Goal: Information Seeking & Learning: Learn about a topic

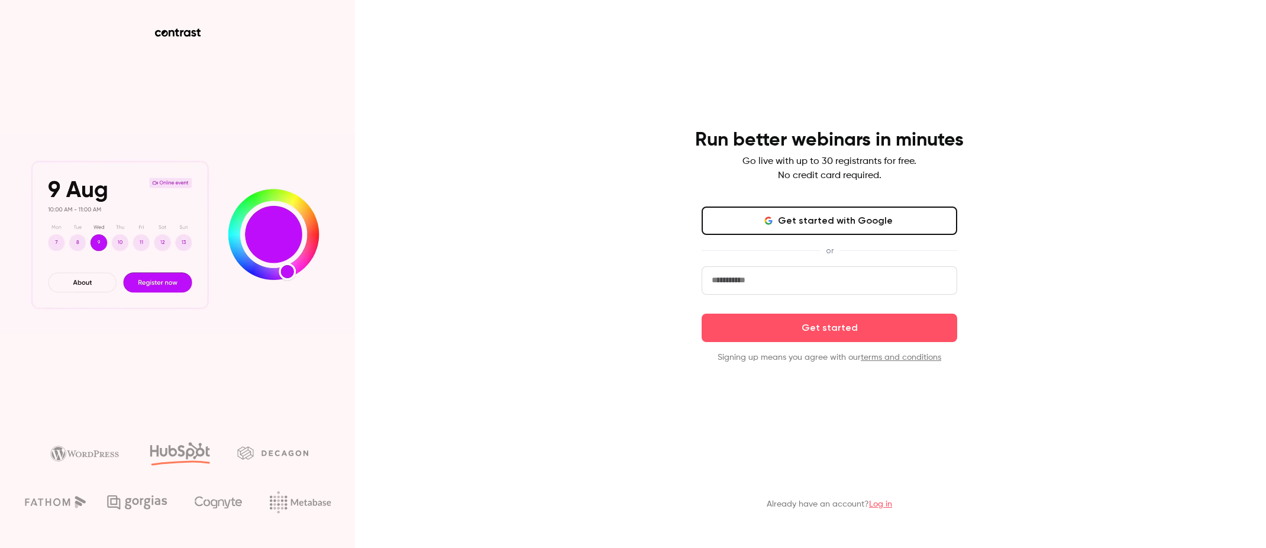
click at [879, 504] on link "Log in" at bounding box center [880, 504] width 23 height 8
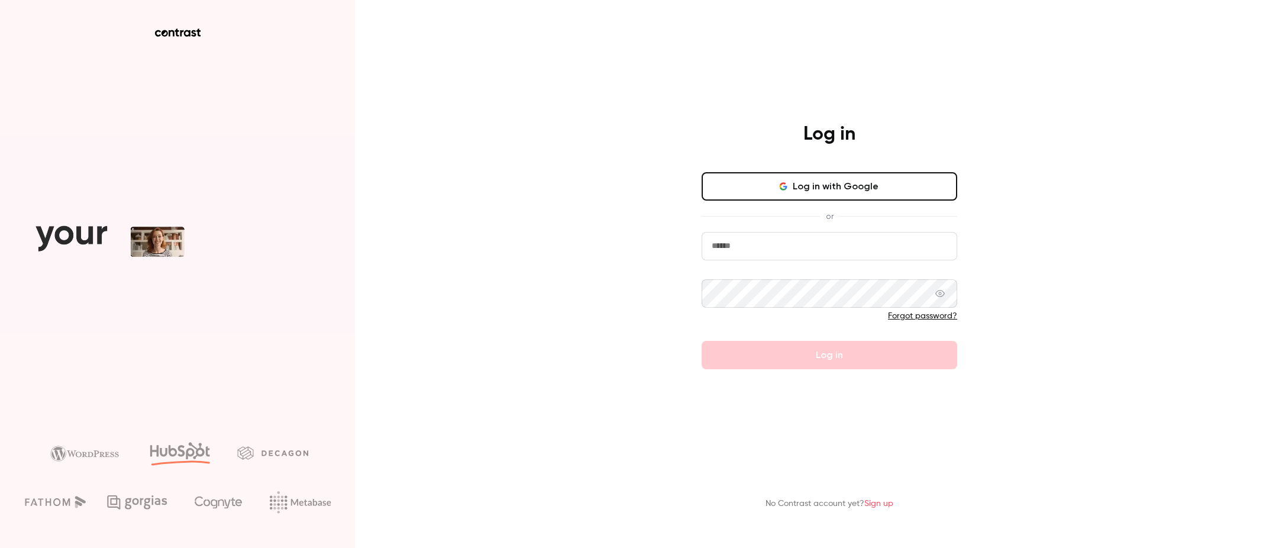
type input "**********"
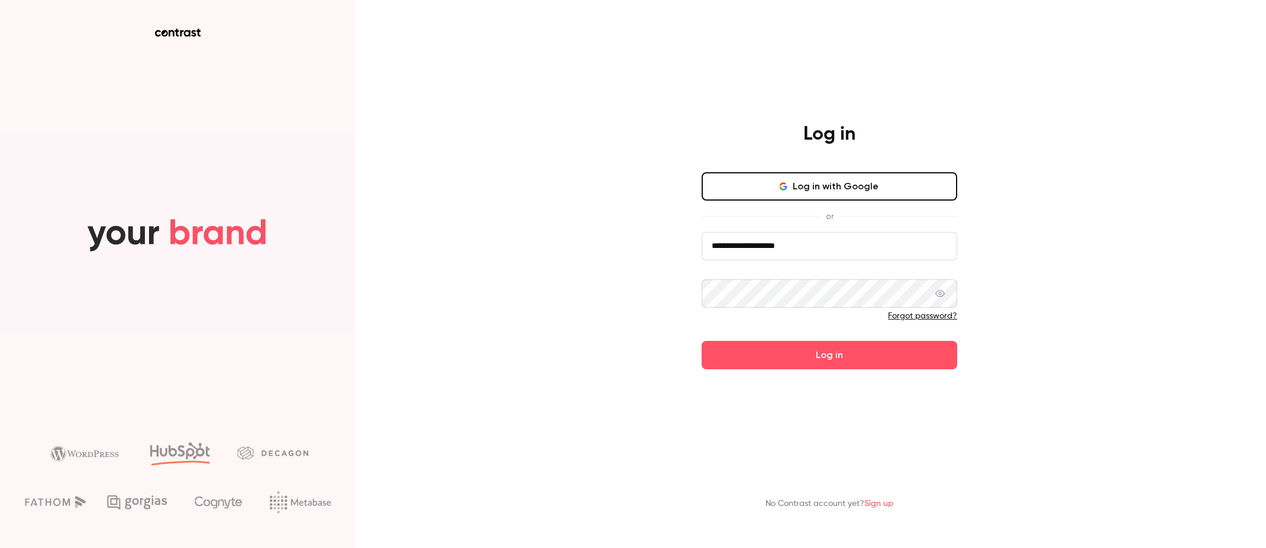
click at [577, 274] on div "**********" at bounding box center [633, 274] width 1266 height 548
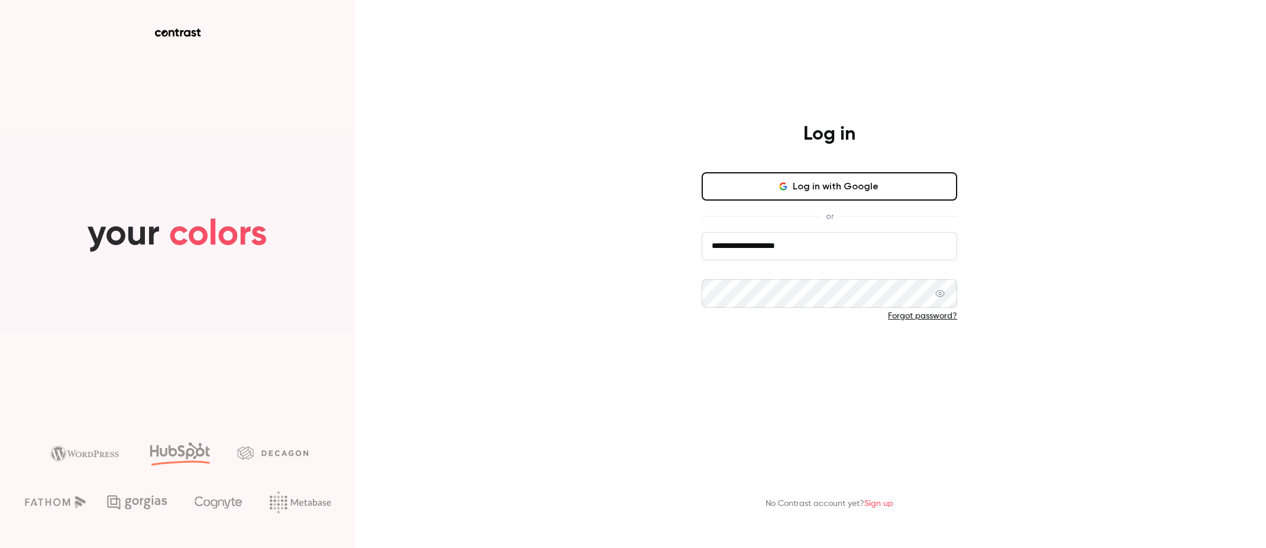
click at [828, 357] on button "Log in" at bounding box center [830, 355] width 256 height 28
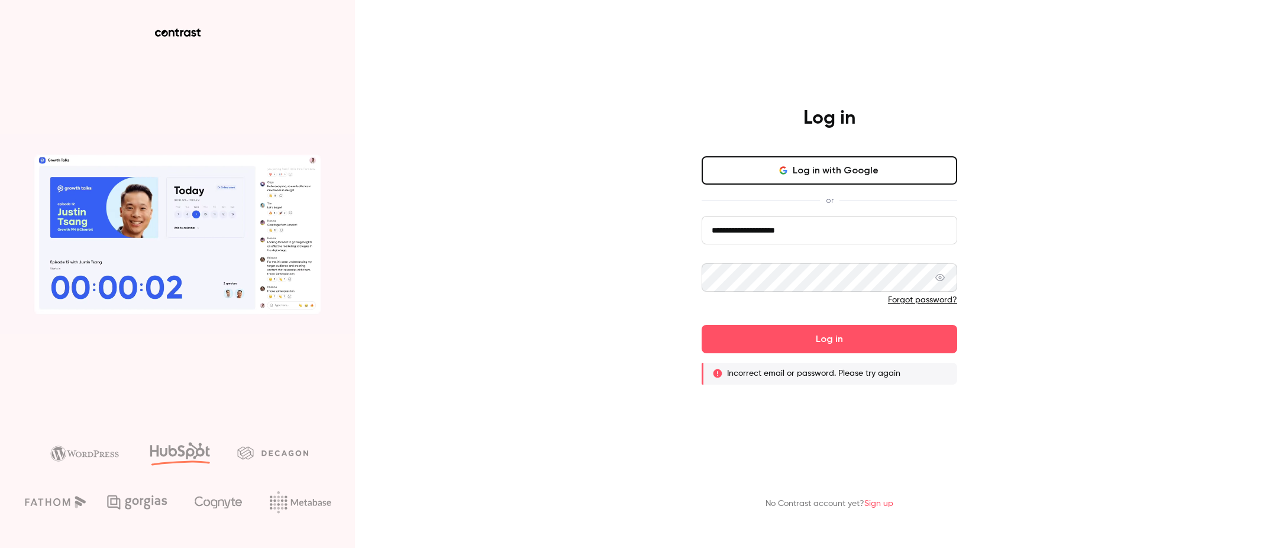
click at [840, 171] on button "Log in with Google" at bounding box center [830, 170] width 256 height 28
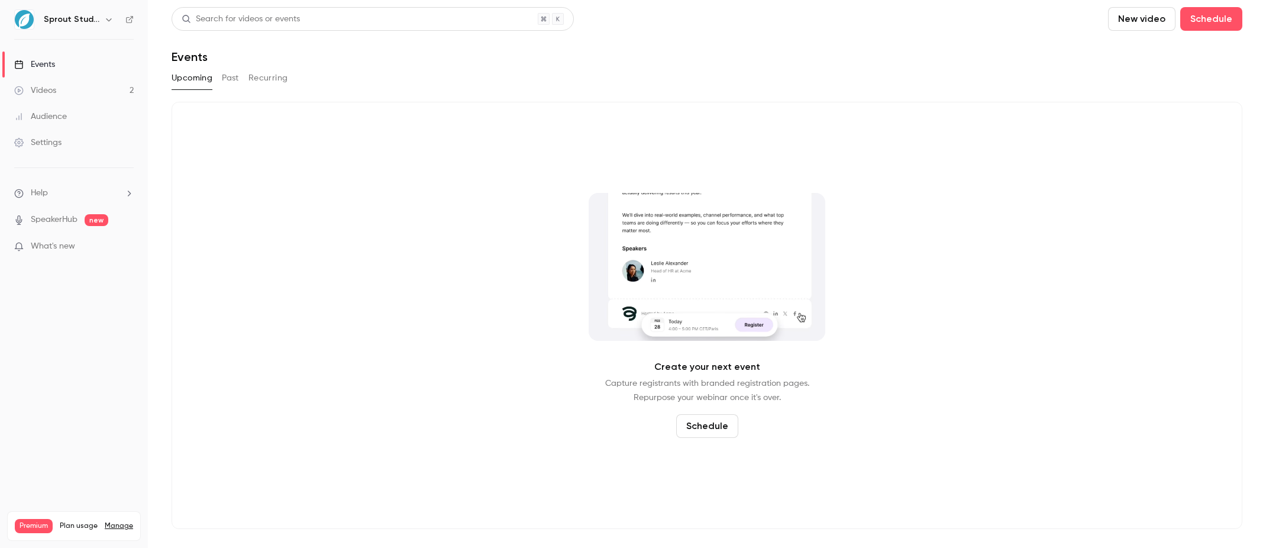
click at [238, 75] on button "Past" at bounding box center [230, 78] width 17 height 19
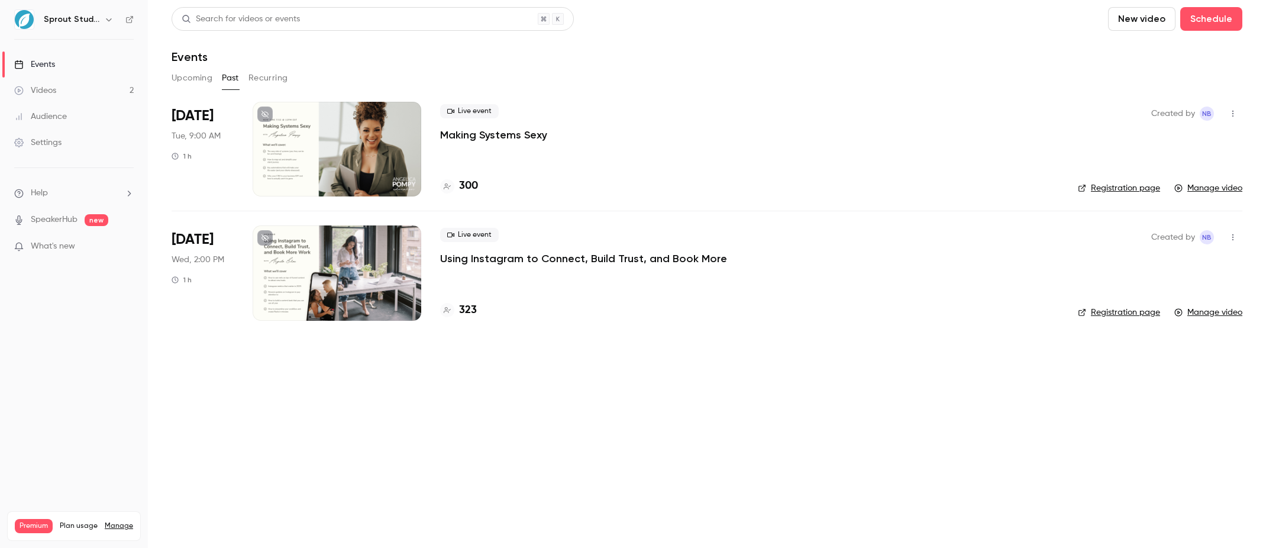
click at [499, 130] on p "Making Systems Sexy" at bounding box center [493, 135] width 107 height 14
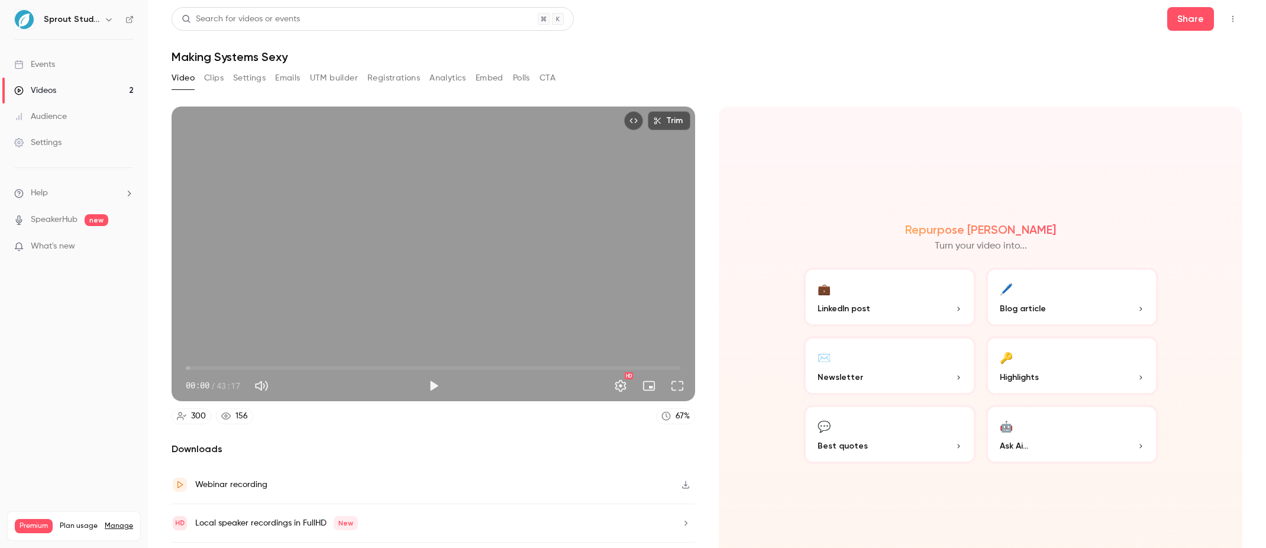
click at [1074, 364] on button "🔑 Highlights" at bounding box center [1072, 365] width 173 height 59
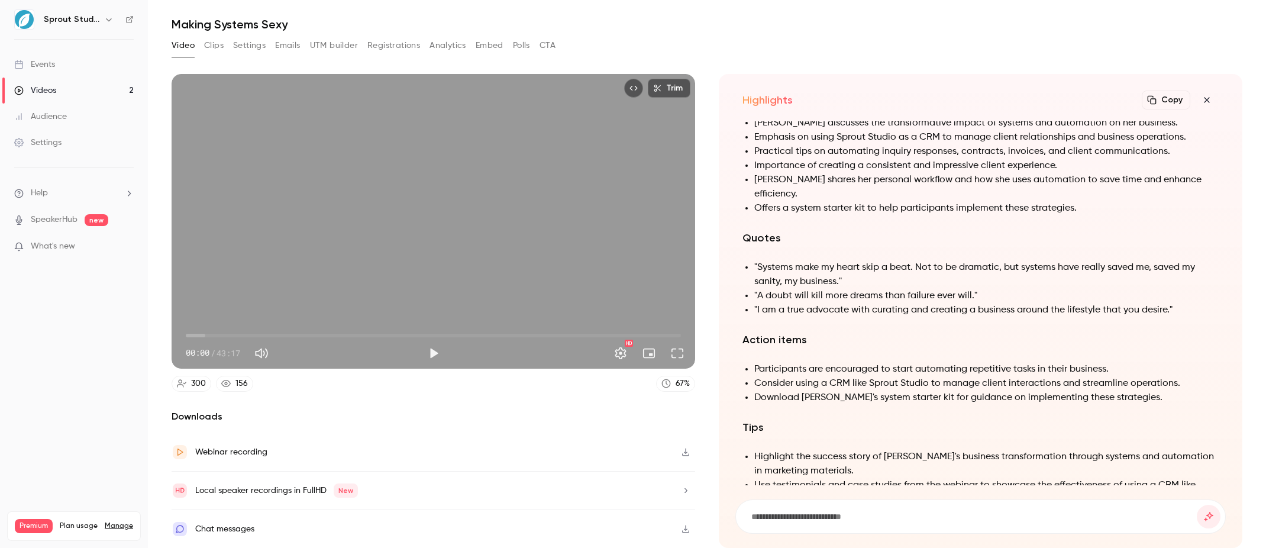
scroll to position [-96, 0]
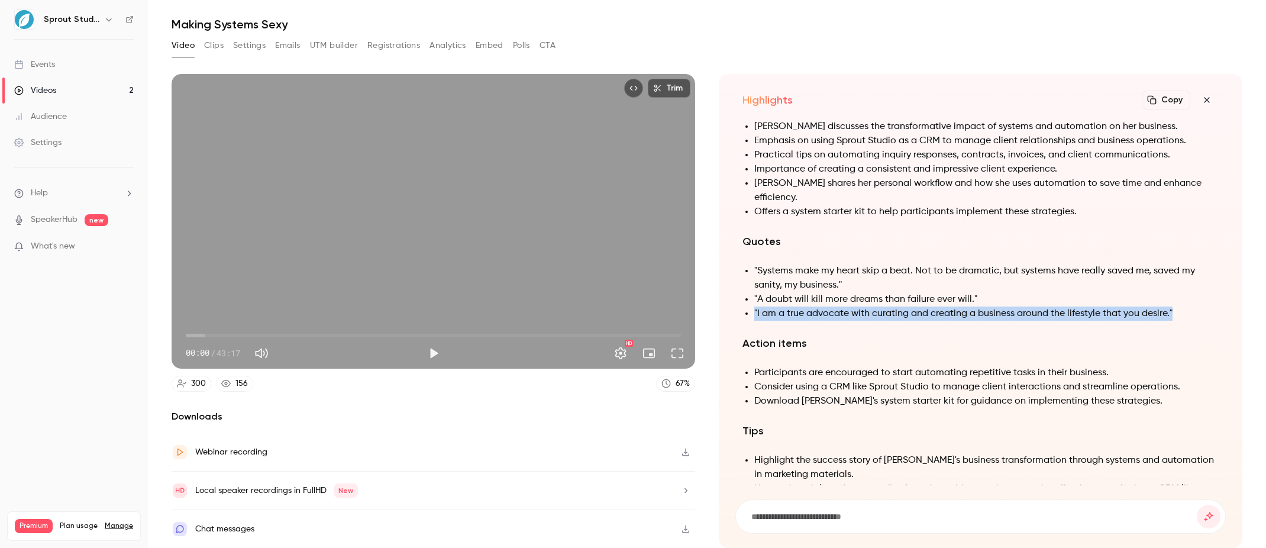
drag, startPoint x: 756, startPoint y: 311, endPoint x: 1171, endPoint y: 314, distance: 415.4
click at [1171, 316] on li ""I am a true advocate with curating and creating a business around the lifestyl…" at bounding box center [986, 314] width 465 height 14
copy li ""I am a true advocate with curating and creating a business around the lifestyl…"
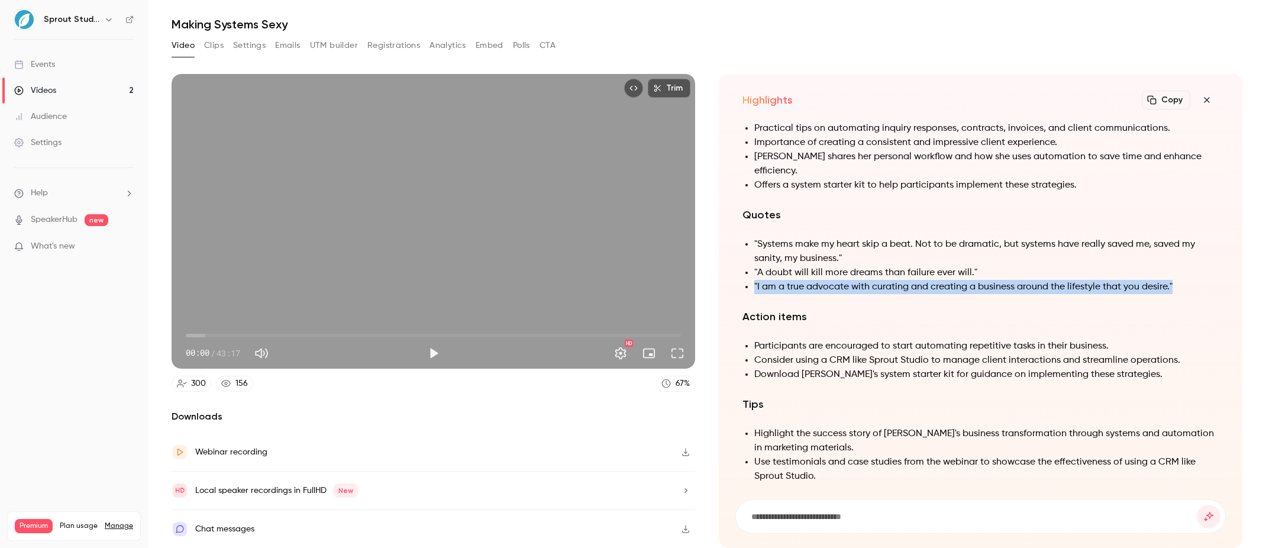
scroll to position [-67, 0]
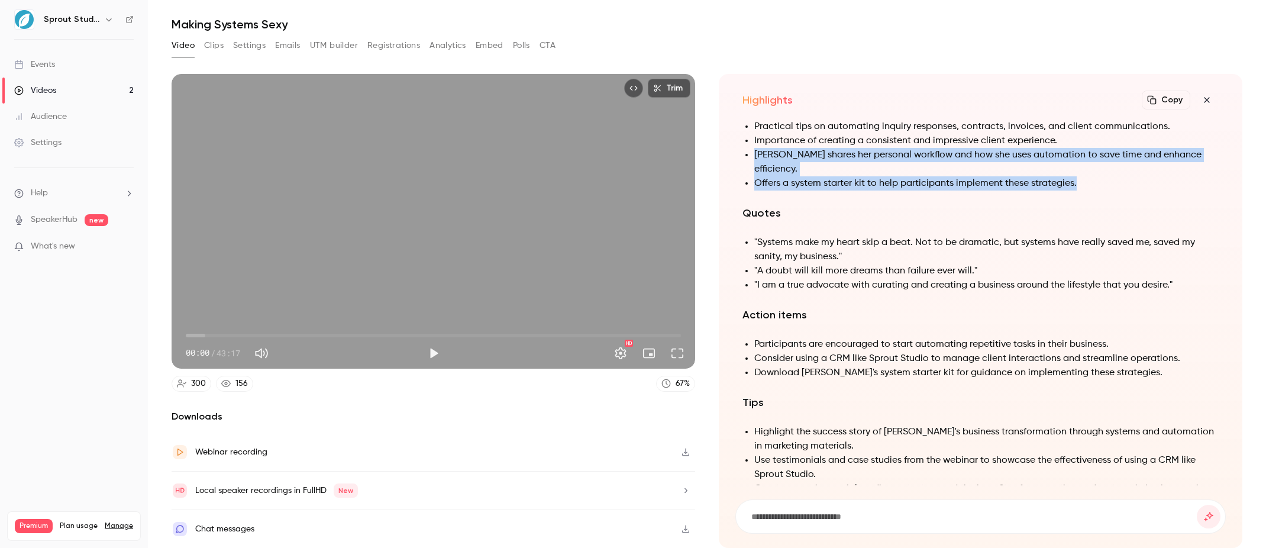
drag, startPoint x: 753, startPoint y: 172, endPoint x: 1205, endPoint y: 182, distance: 452.8
click at [1205, 182] on ul "[PERSON_NAME] discusses the transformative impact of systems and automation on …" at bounding box center [981, 140] width 476 height 99
copy ul "[PERSON_NAME] shares her personal workflow and how she uses automation to save …"
click at [826, 133] on li "Practical tips on automating inquiry responses, contracts, invoices, and client…" at bounding box center [986, 127] width 465 height 14
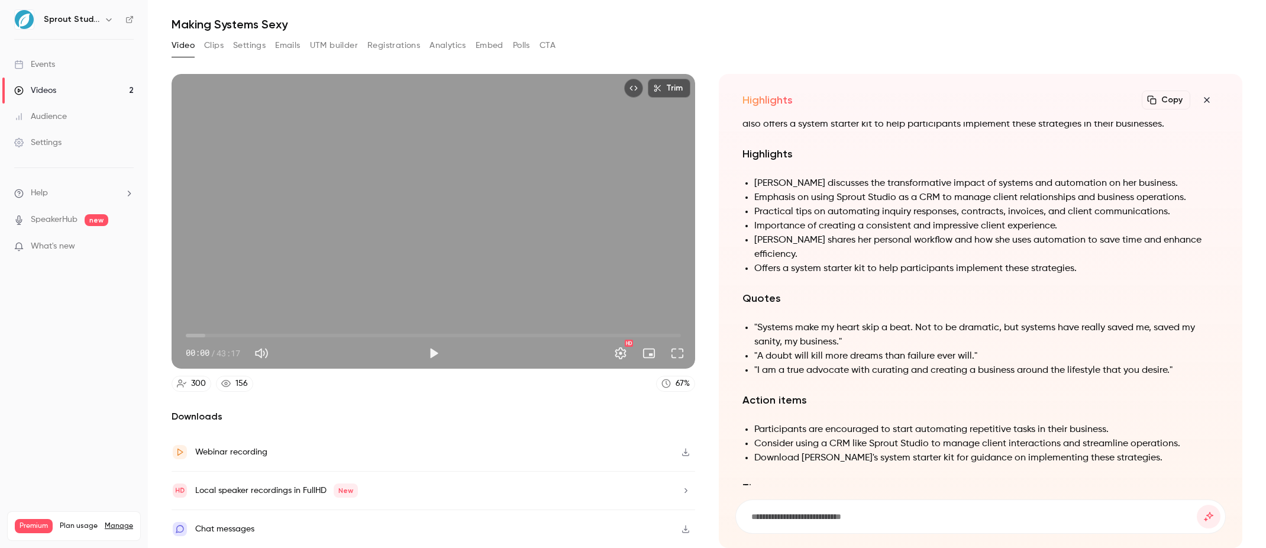
scroll to position [-86, 0]
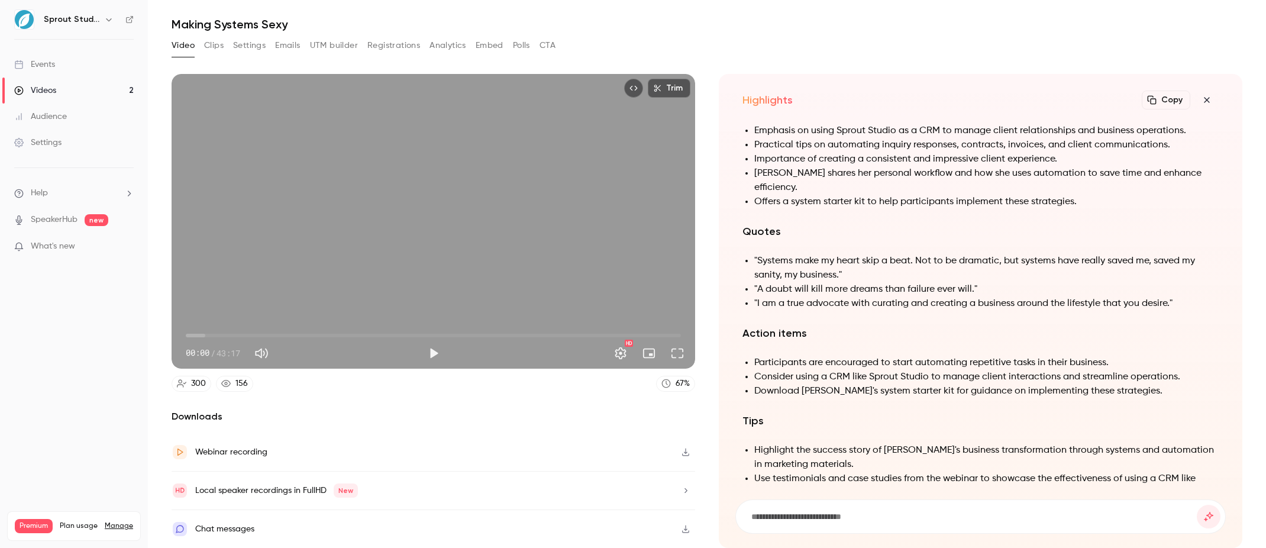
click at [1205, 101] on icon "button" at bounding box center [1206, 99] width 5 height 5
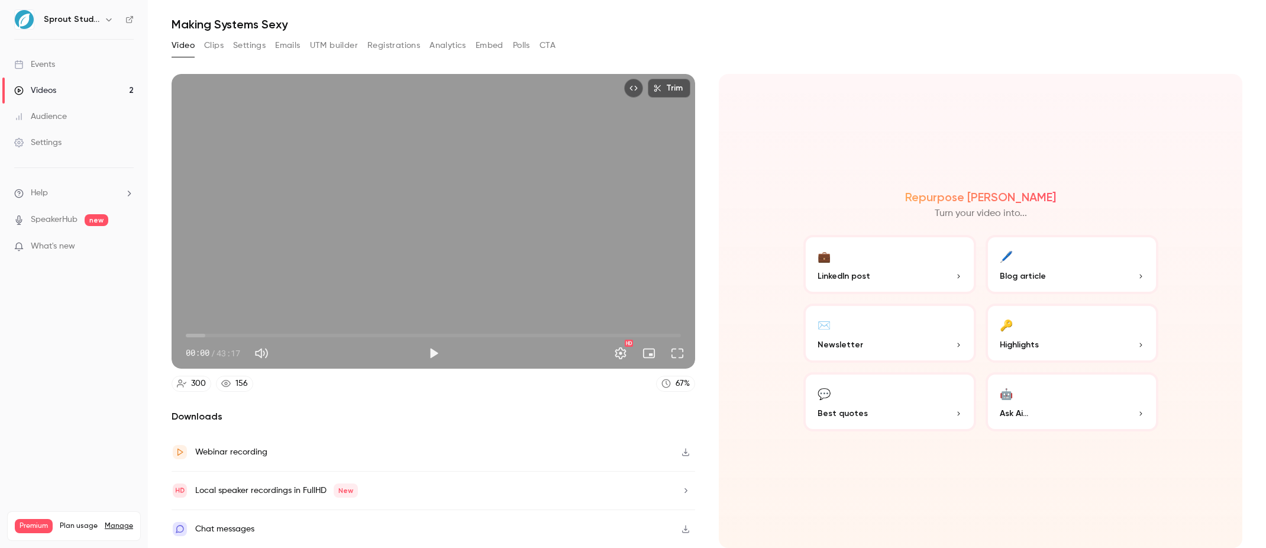
click at [838, 338] on button "✉️ Newsletter" at bounding box center [890, 333] width 173 height 59
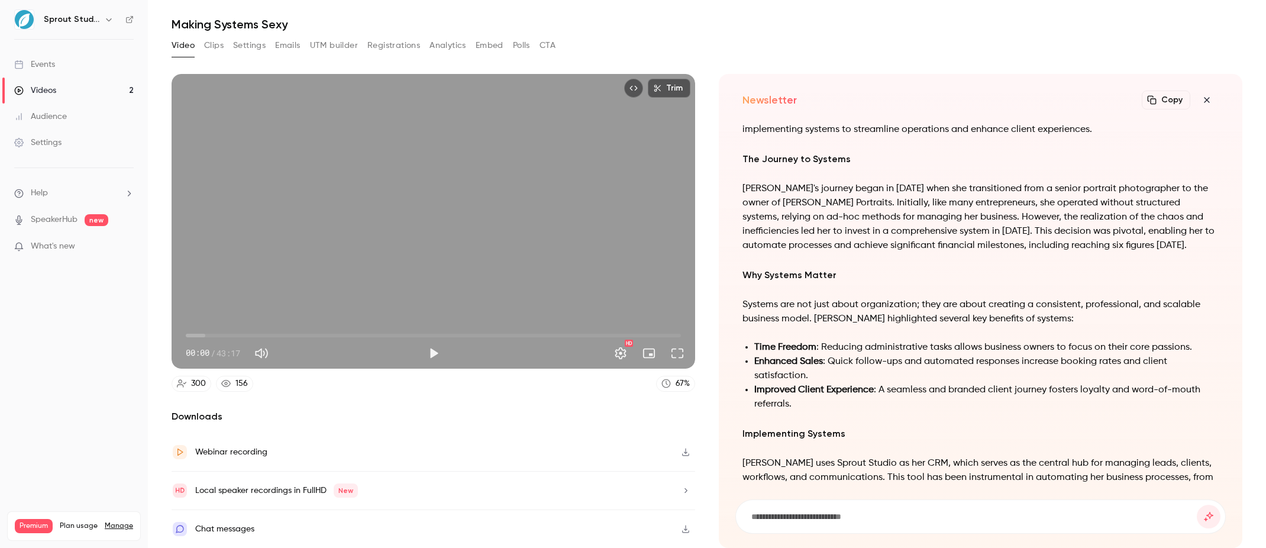
scroll to position [-536, 0]
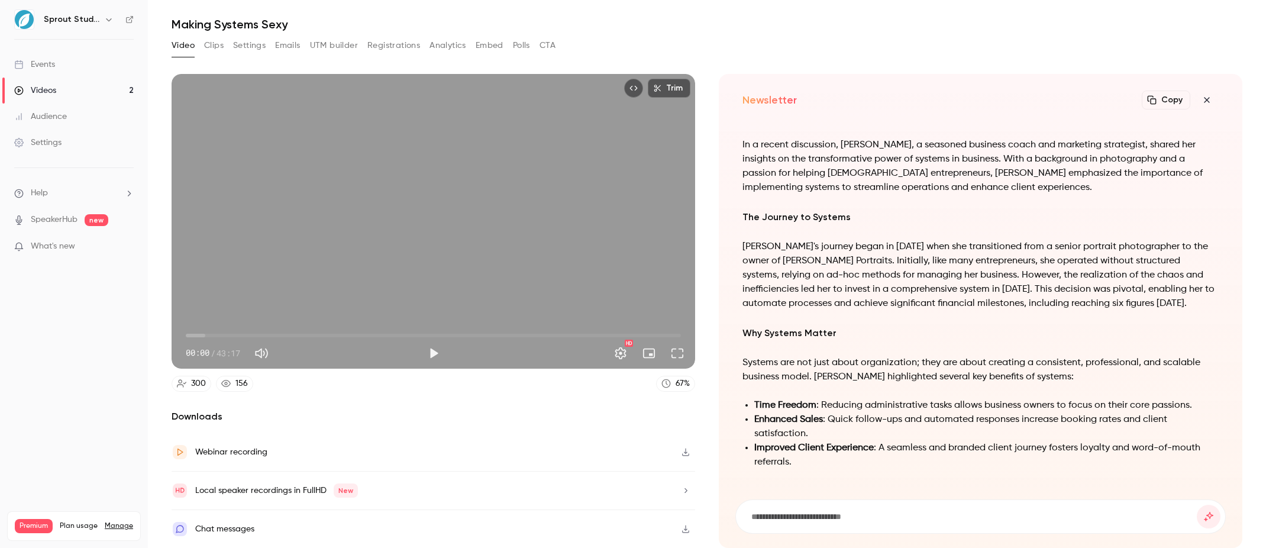
click at [1204, 98] on icon "button" at bounding box center [1207, 99] width 14 height 9
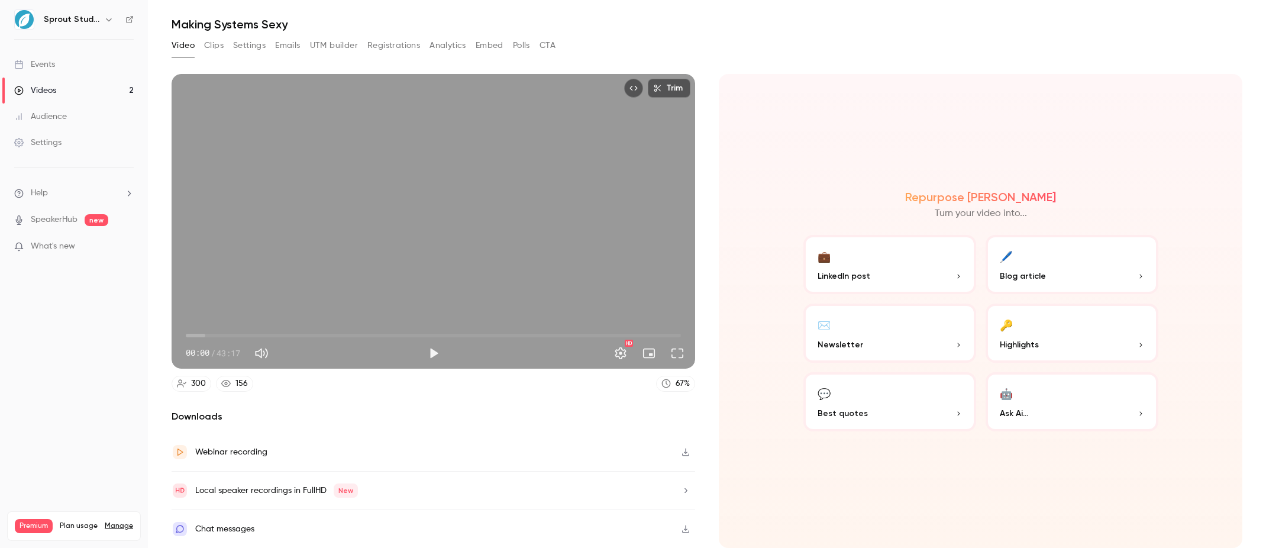
click at [1051, 403] on button "🤖 Ask Ai..." at bounding box center [1072, 401] width 173 height 59
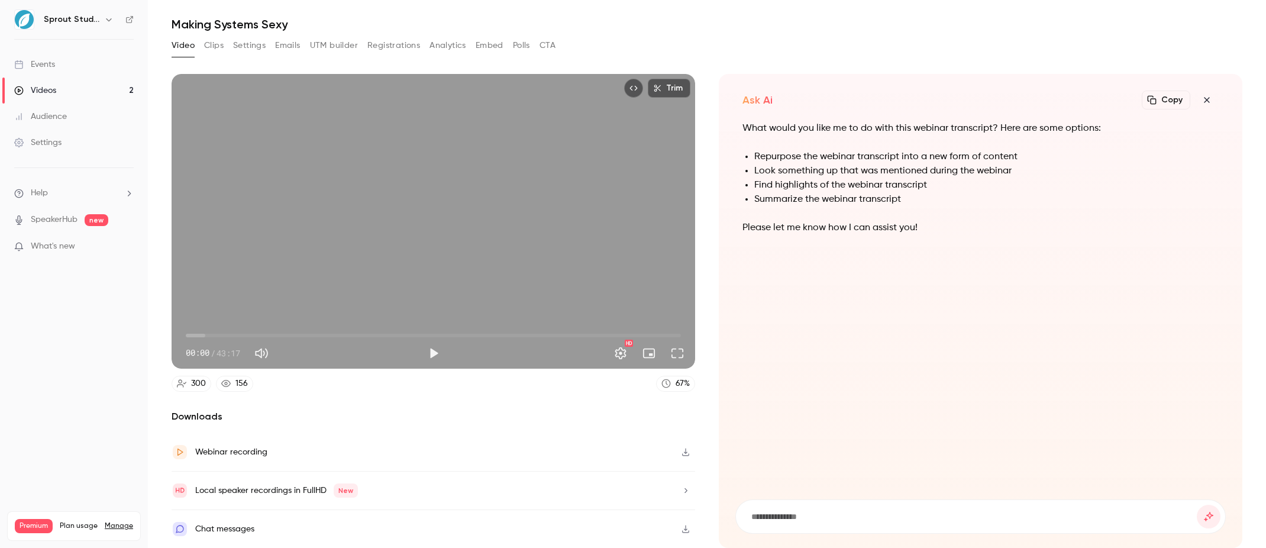
click at [803, 516] on input at bounding box center [973, 516] width 447 height 13
type input "**********"
click at [1197, 505] on button "submit" at bounding box center [1209, 517] width 24 height 24
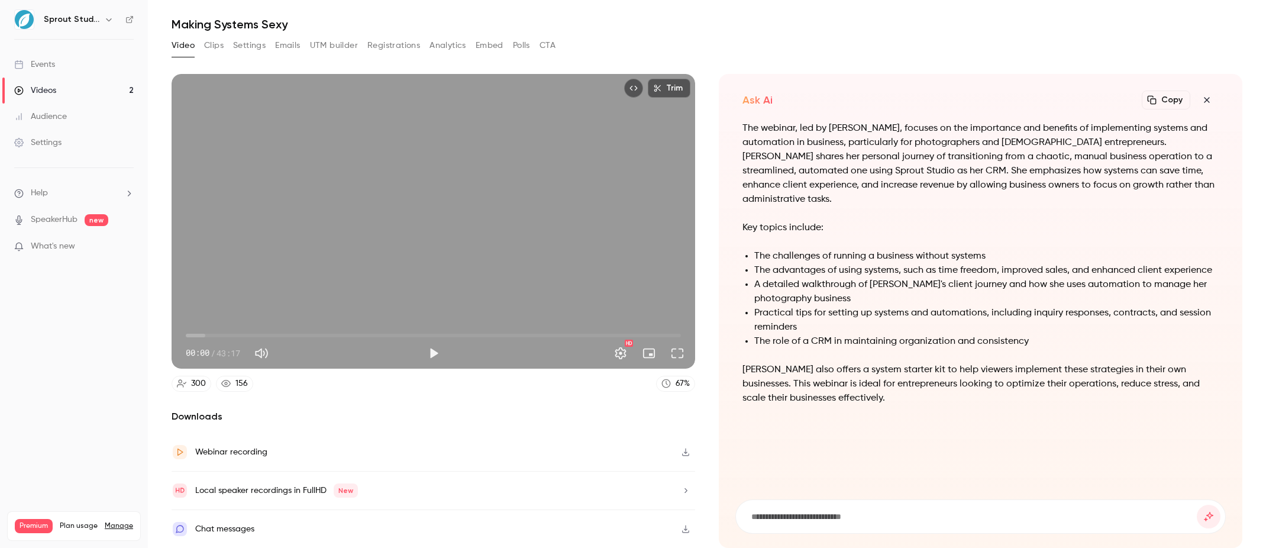
click at [773, 520] on input at bounding box center [973, 516] width 447 height 13
type input "**********"
click at [1197, 505] on button "submit" at bounding box center [1209, 517] width 24 height 24
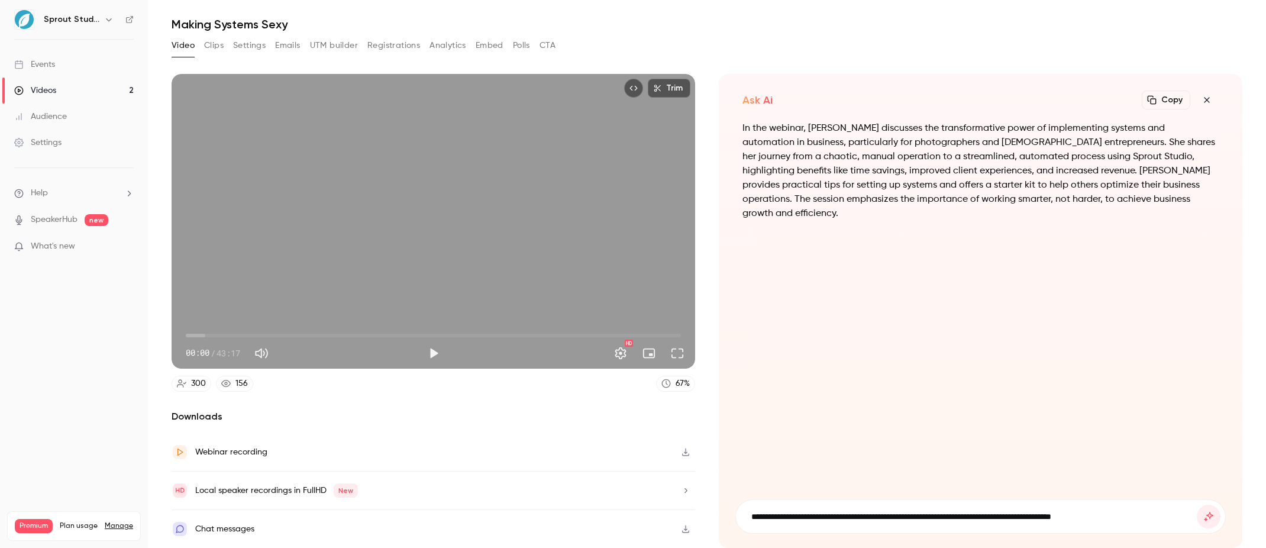
type input "**********"
click at [1197, 505] on button "submit" at bounding box center [1209, 517] width 24 height 24
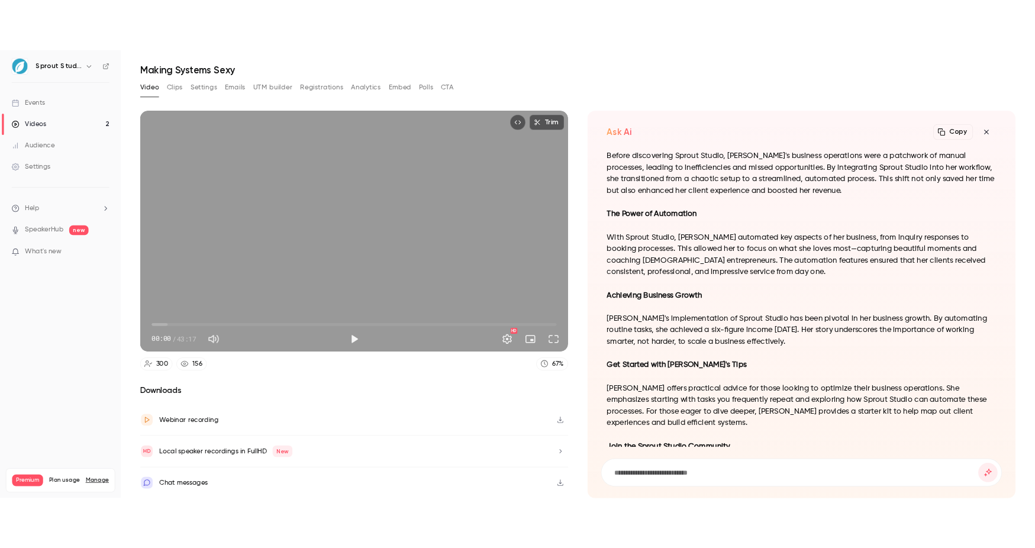
scroll to position [-218, 0]
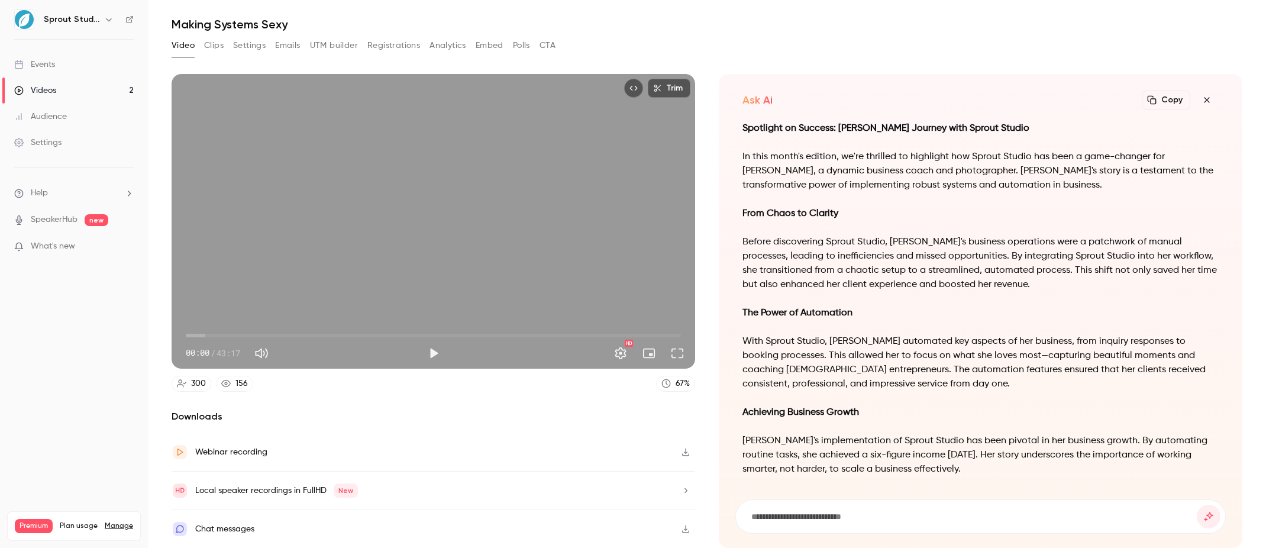
drag, startPoint x: 744, startPoint y: 128, endPoint x: 1048, endPoint y: 125, distance: 303.6
click at [1048, 125] on p "Spotlight on Success: [PERSON_NAME] Journey with Sprout Studio" at bounding box center [981, 128] width 476 height 14
copy strong "Spotlight on Success: [PERSON_NAME] Journey with Sprout Studio"
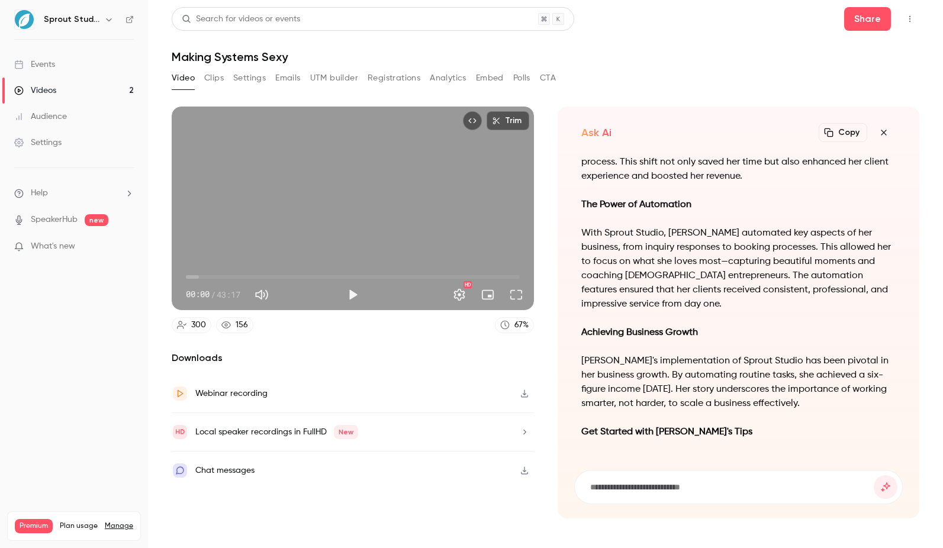
scroll to position [-228, 0]
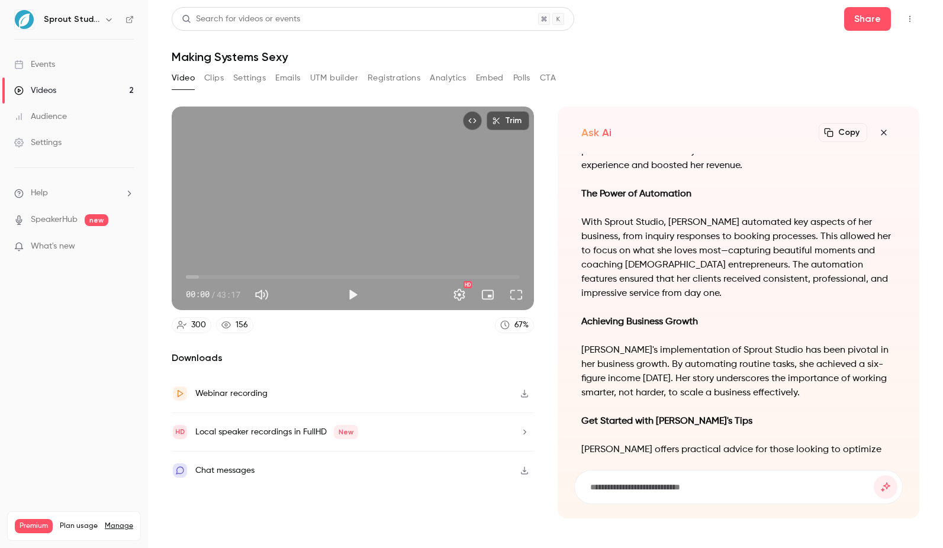
click at [880, 134] on icon "button" at bounding box center [883, 132] width 14 height 9
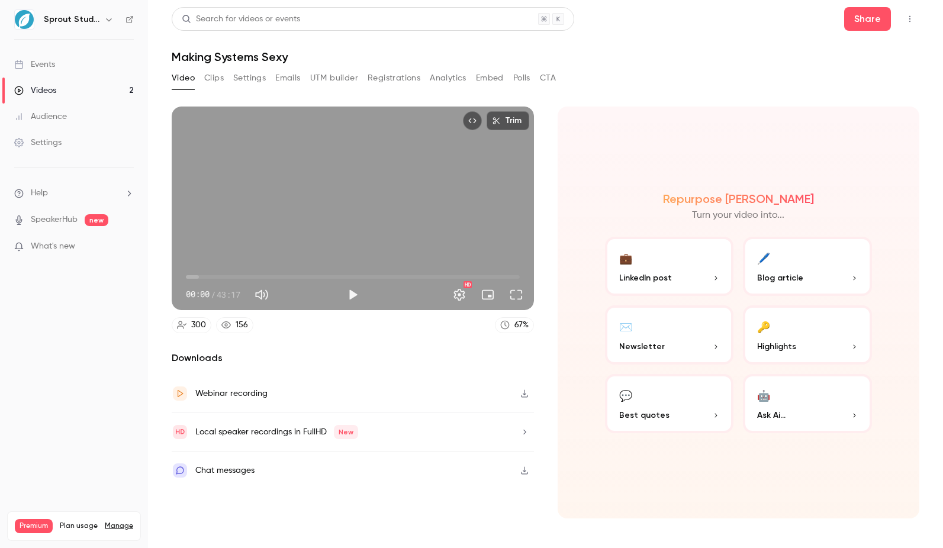
click at [673, 265] on button "💼 LinkedIn post" at bounding box center [669, 266] width 129 height 59
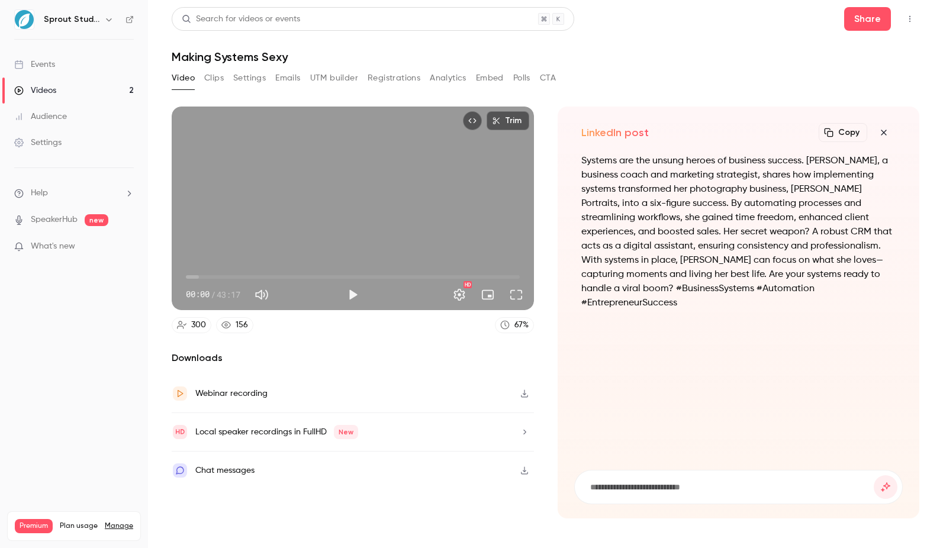
click at [849, 129] on button "Copy" at bounding box center [842, 132] width 49 height 19
